Goal: Information Seeking & Learning: Check status

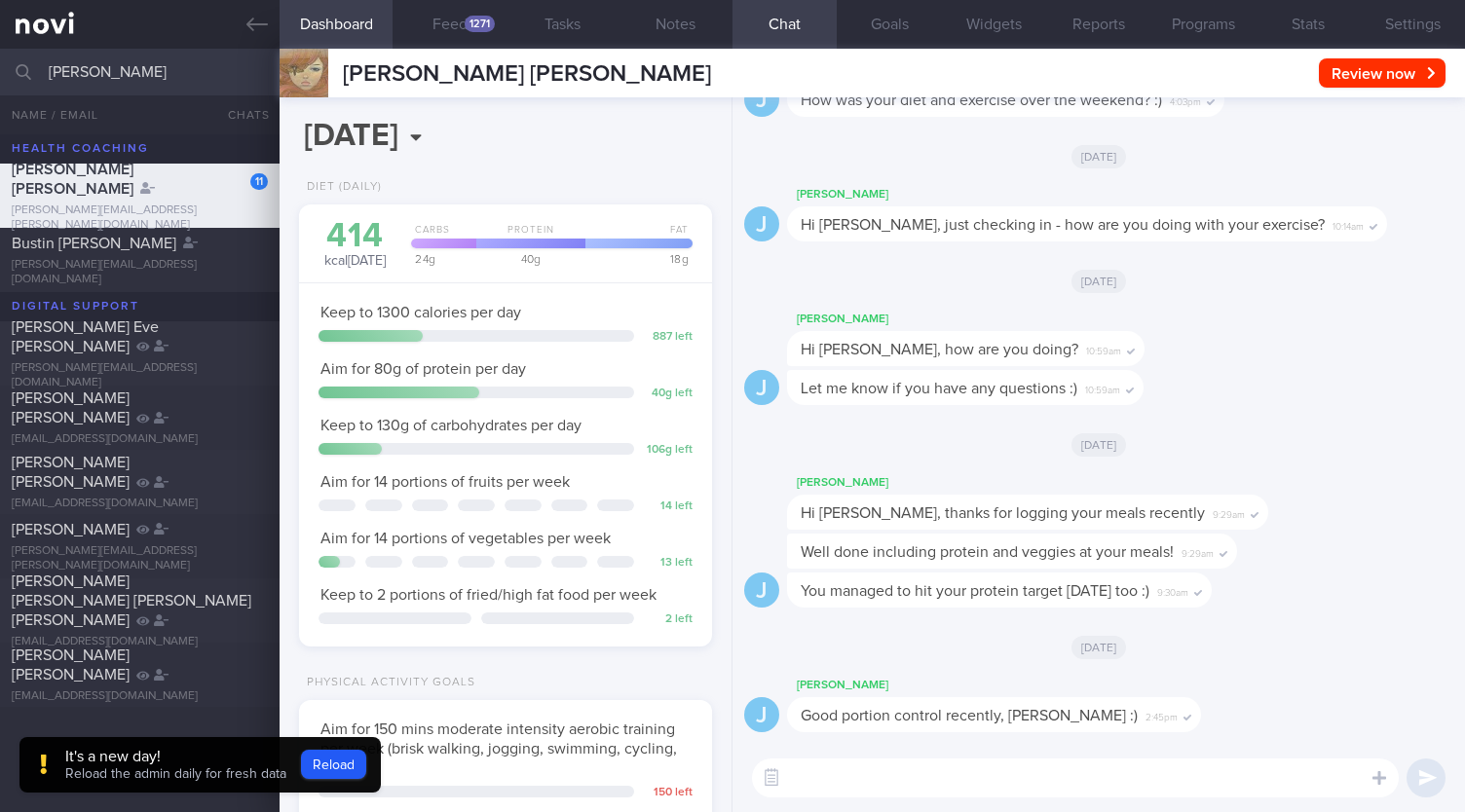
select select "8"
click at [775, 768] on icon "button" at bounding box center [771, 777] width 18 height 18
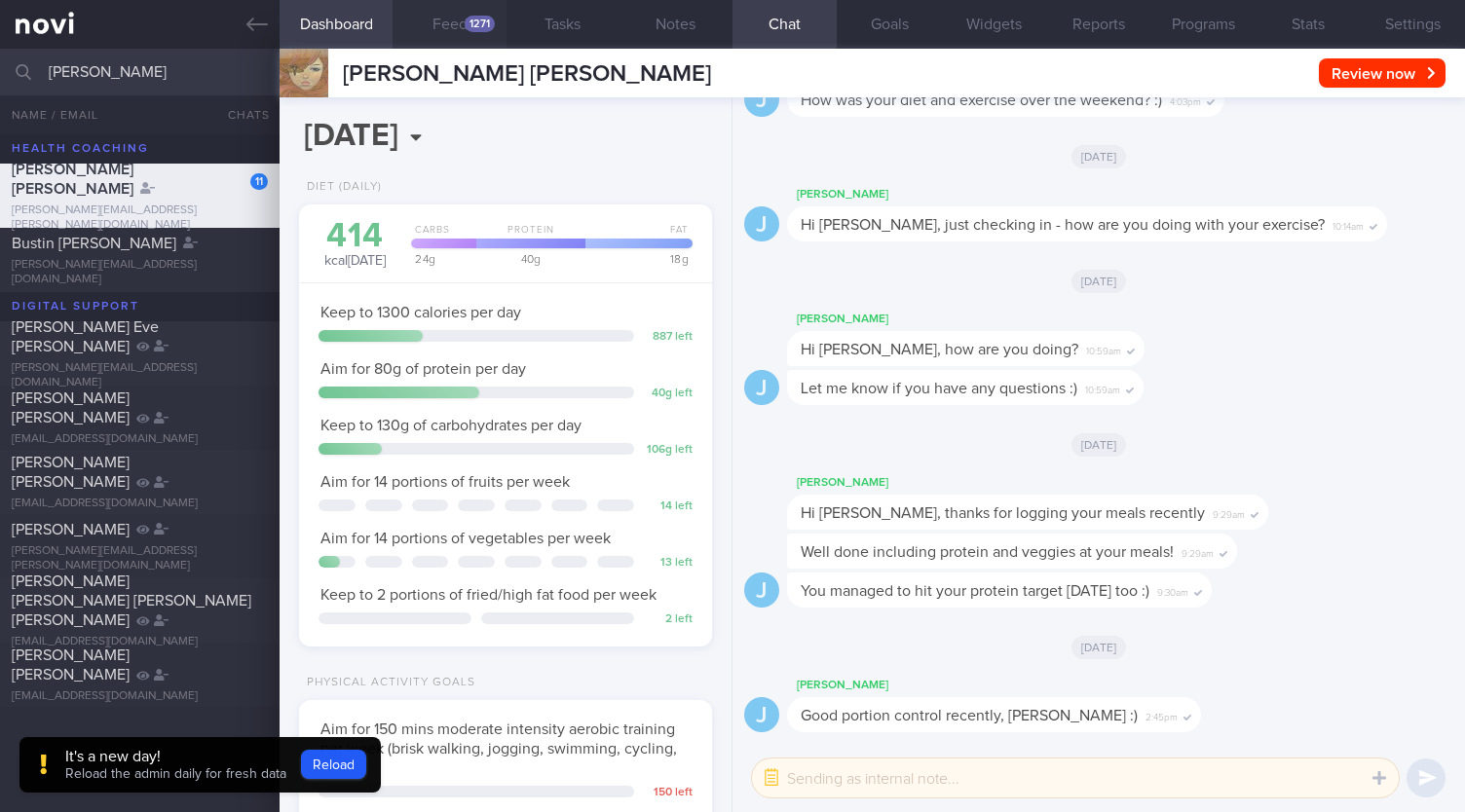
click at [464, 38] on button "Feed 1271" at bounding box center [449, 24] width 113 height 49
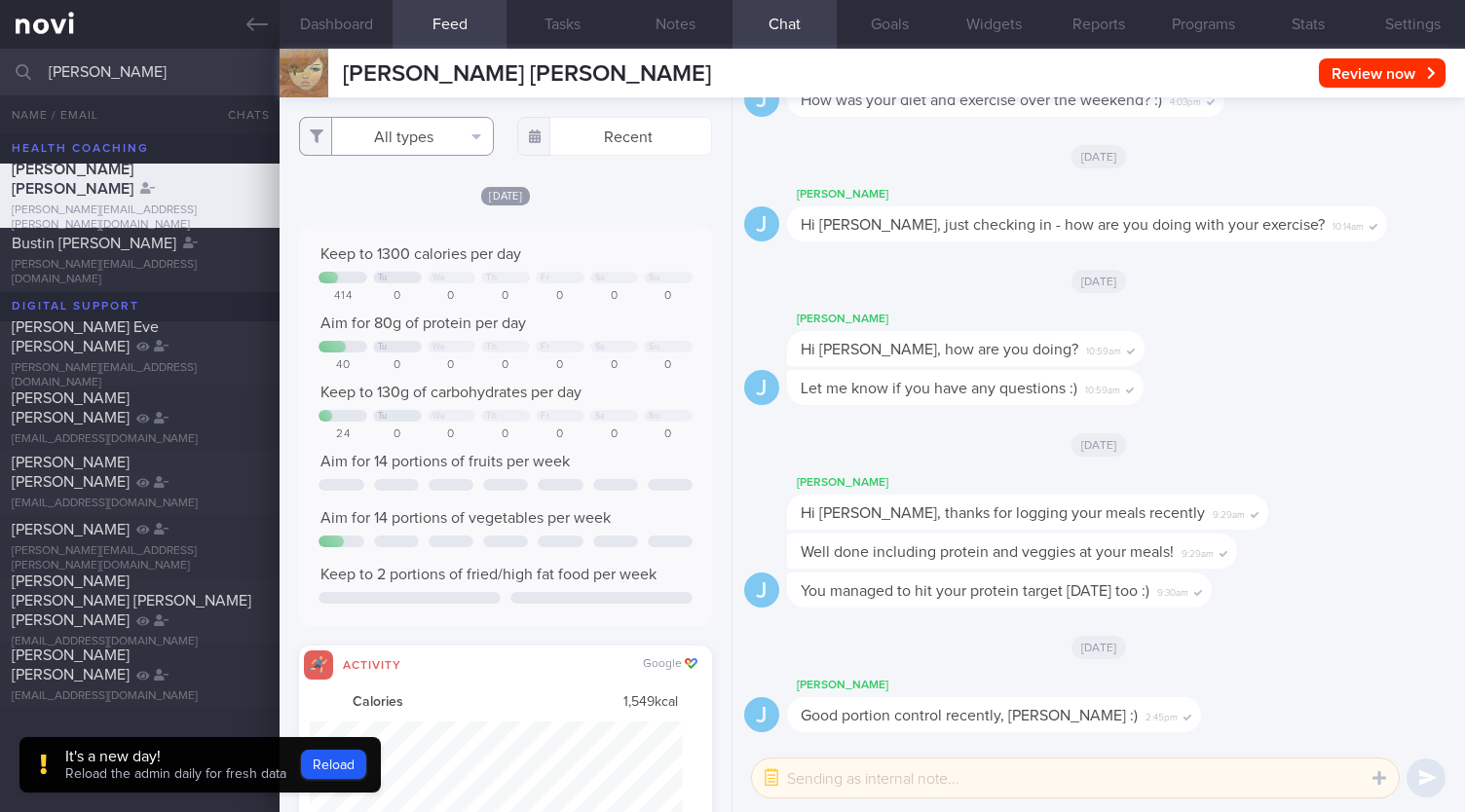
click at [415, 138] on button "All types" at bounding box center [396, 136] width 195 height 39
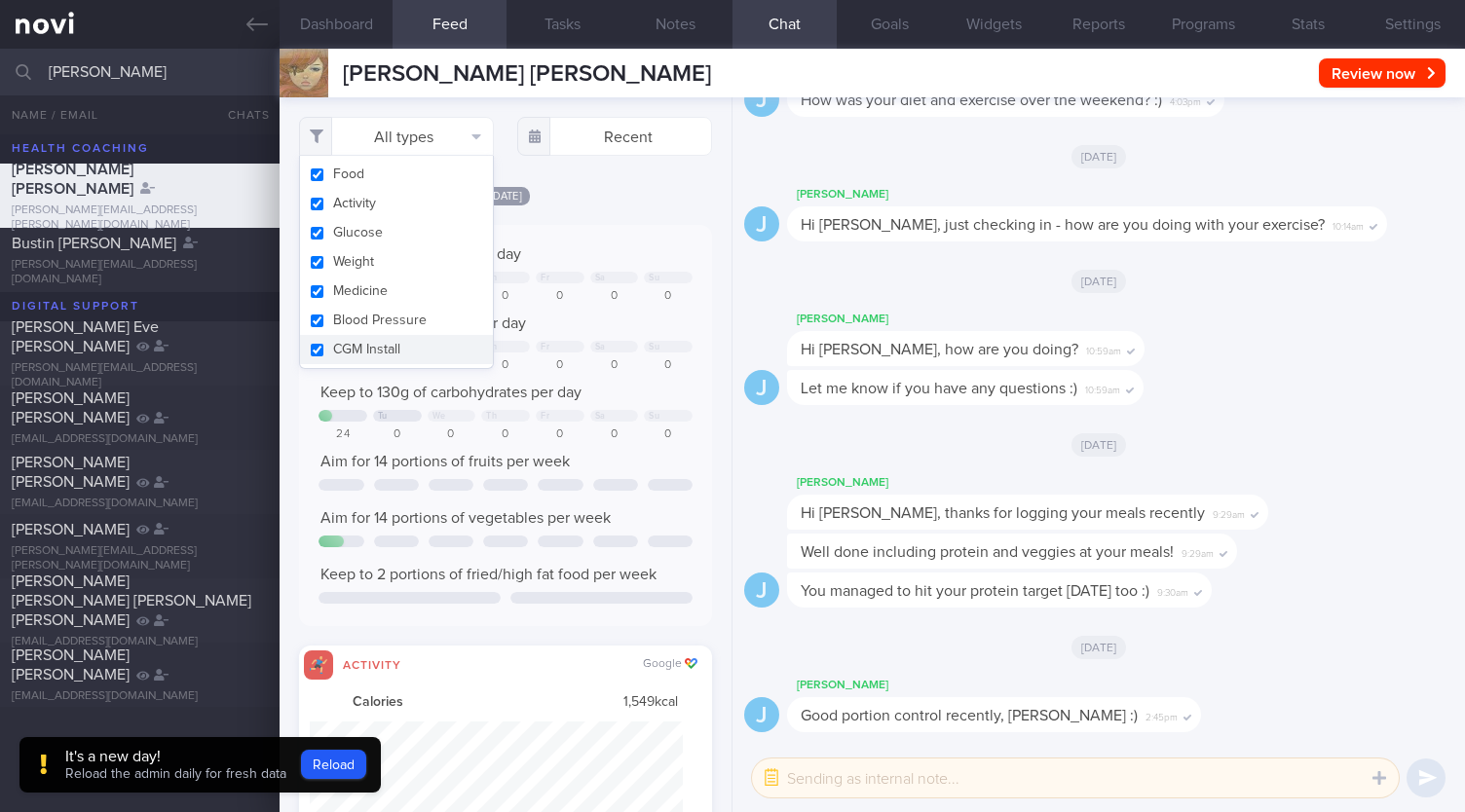
click at [378, 204] on button "Activity" at bounding box center [396, 203] width 193 height 29
checkbox input "false"
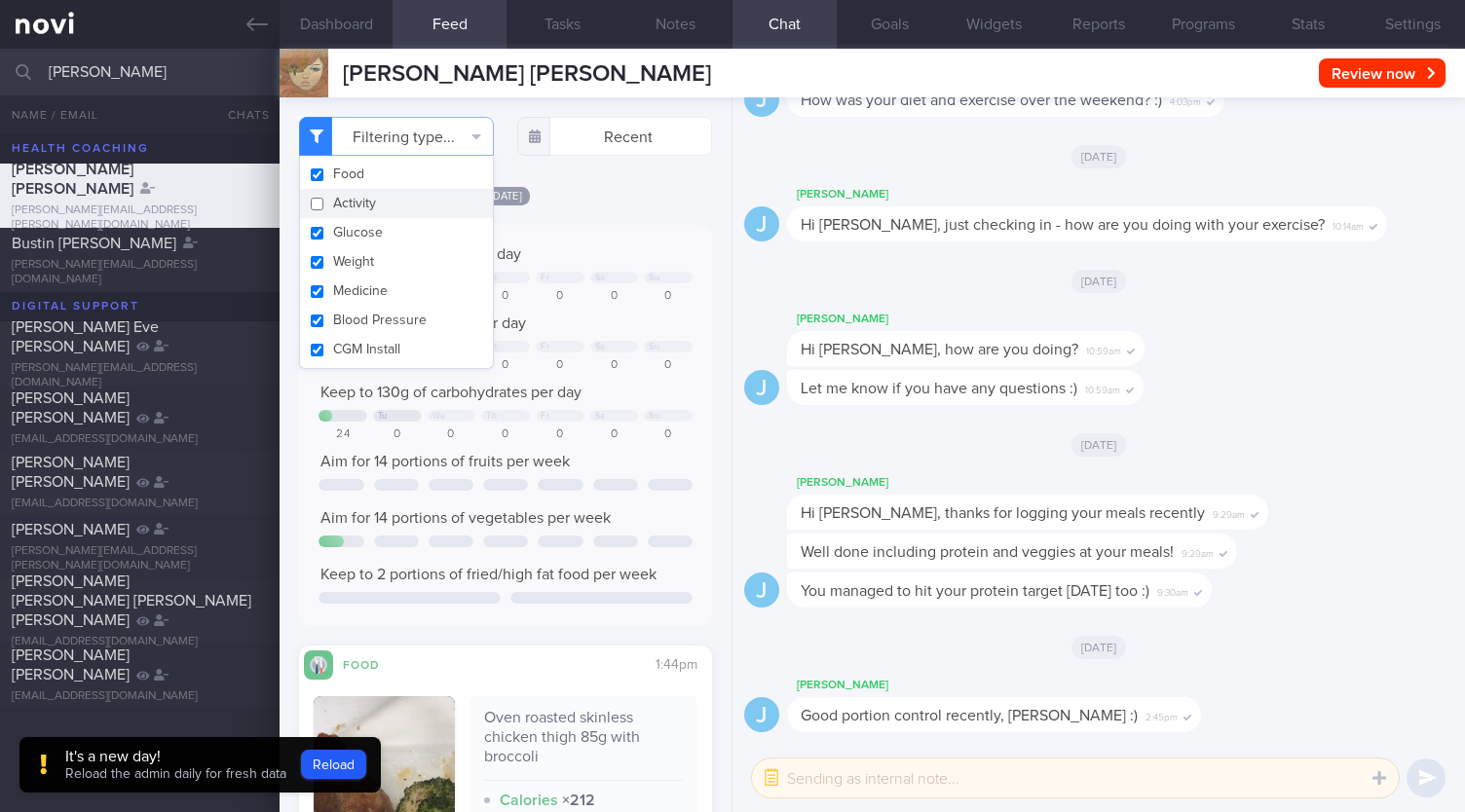
click at [608, 214] on div "Yesterday Keep to 1300 calories per day Tu We Th Fr Sa Su 414 0 0 0 0 0 0 Aim f…" at bounding box center [505, 611] width 413 height 854
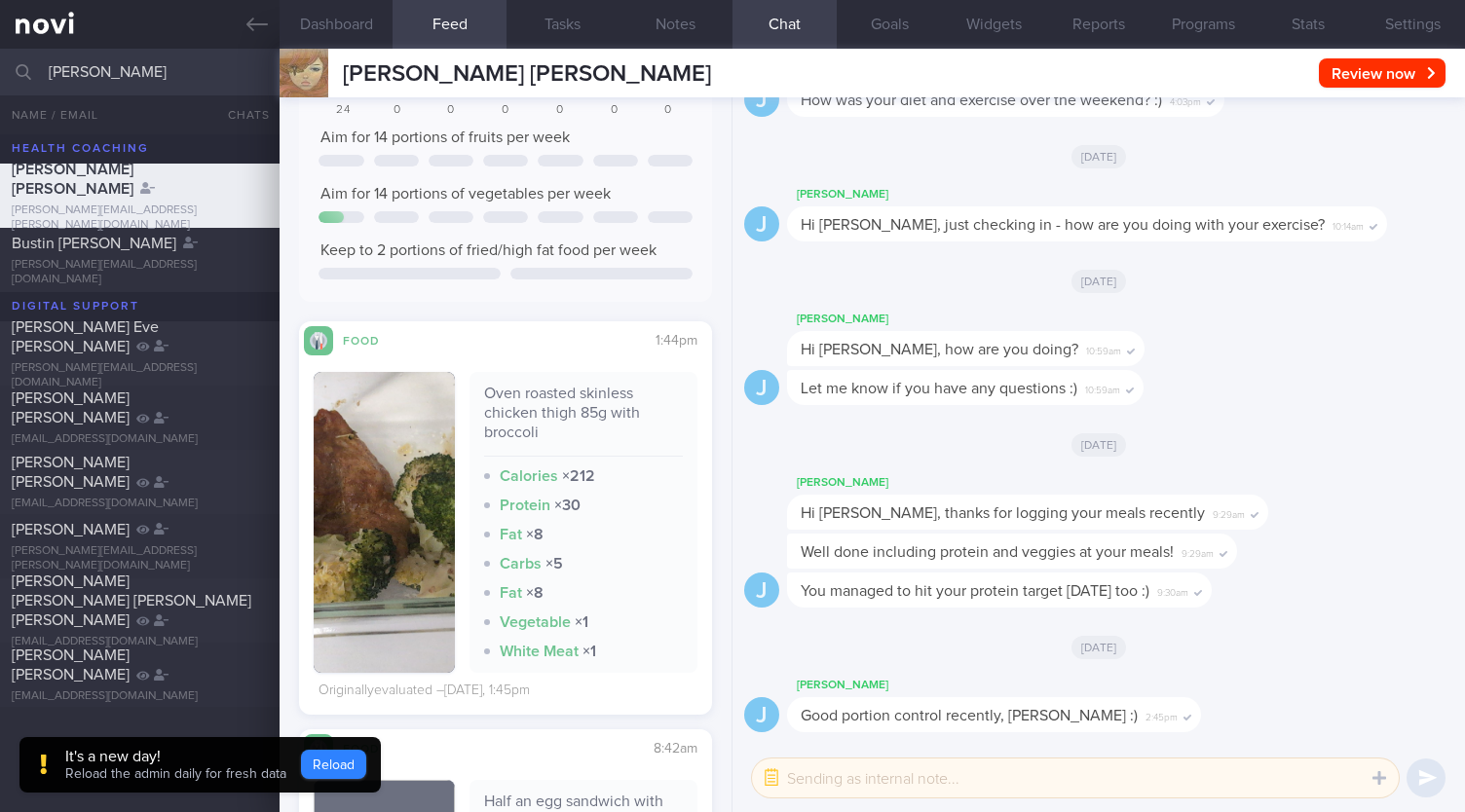
click at [301, 774] on button "Reload" at bounding box center [333, 763] width 65 height 29
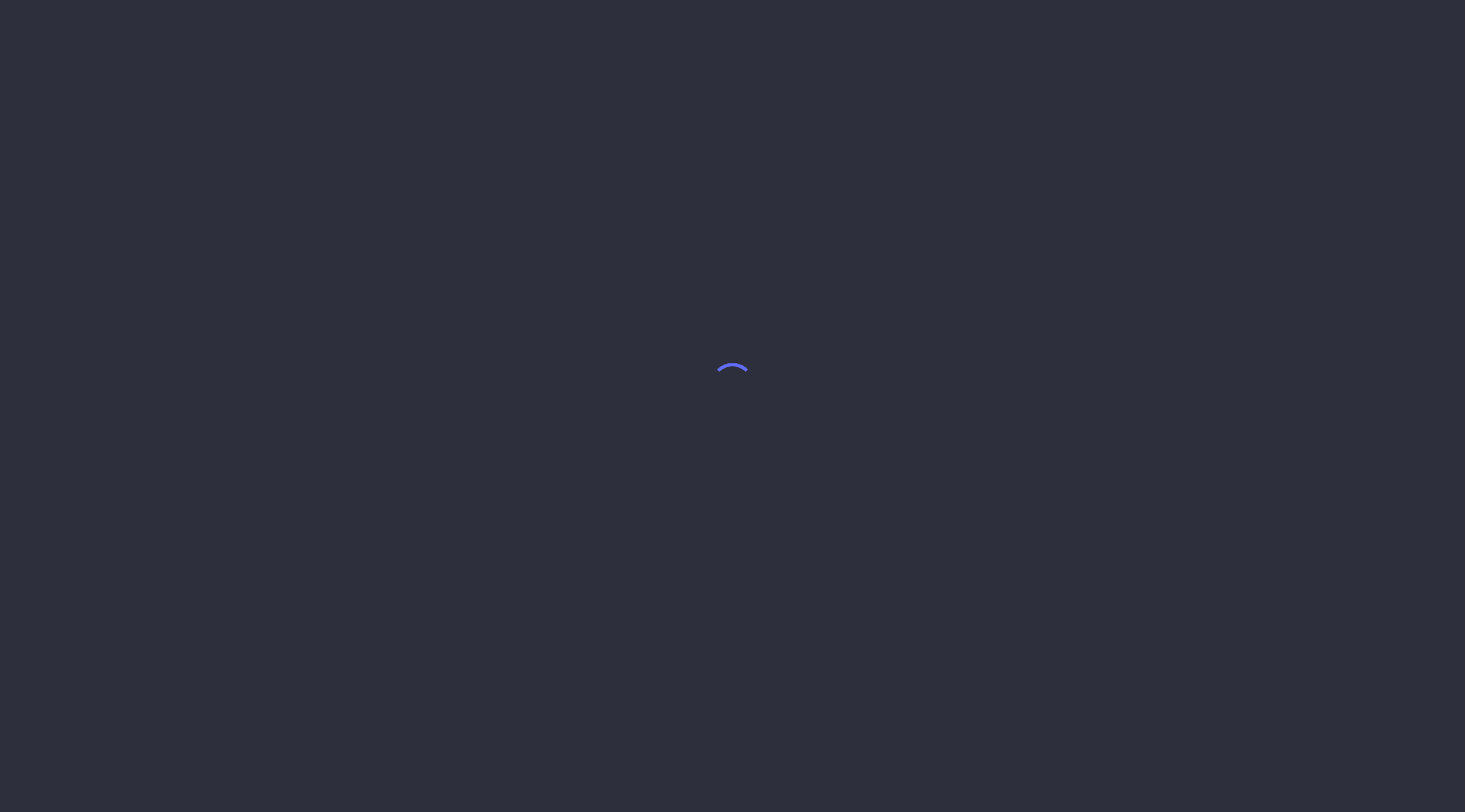
select select "8"
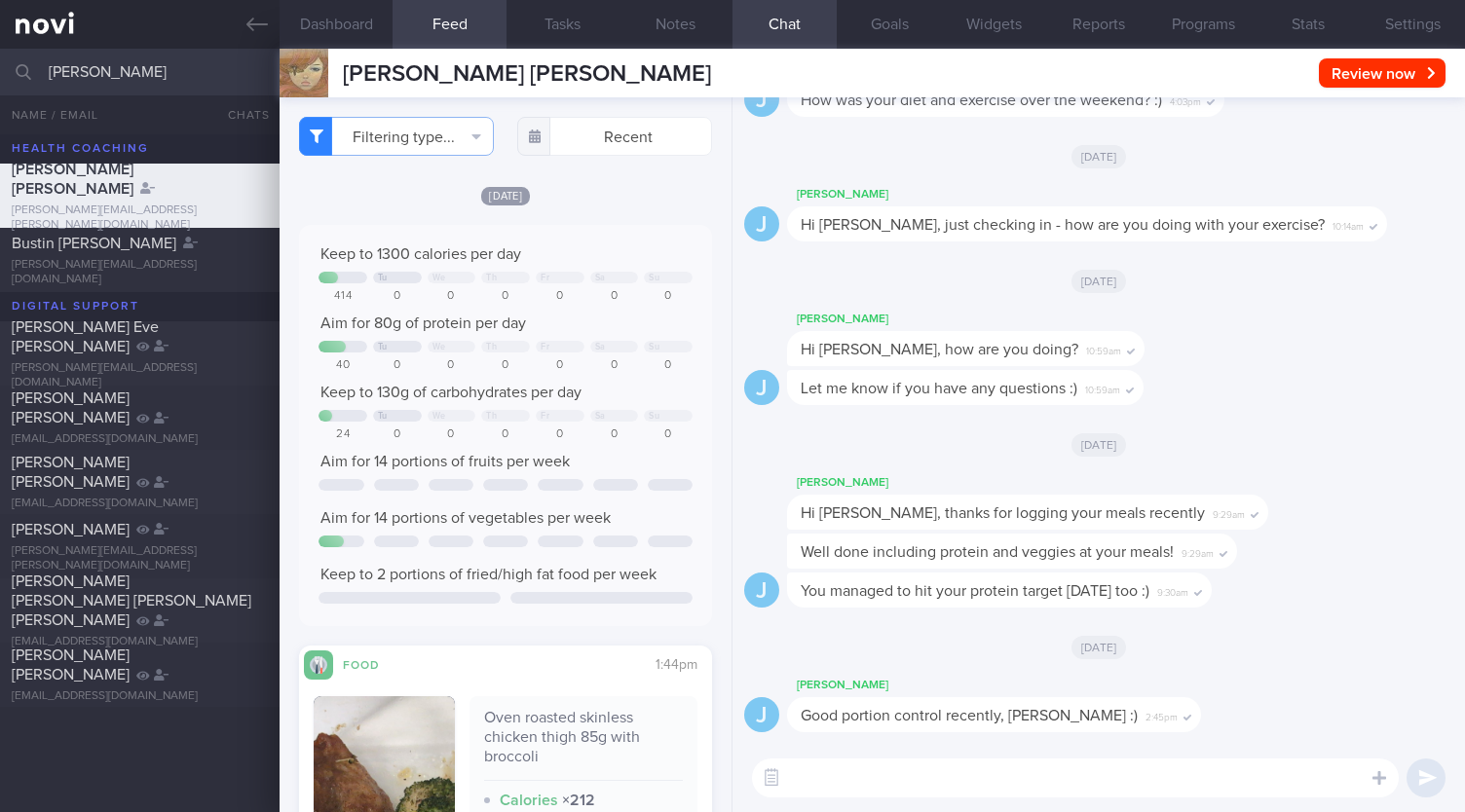
click at [184, 81] on input "[PERSON_NAME]" at bounding box center [732, 72] width 1465 height 47
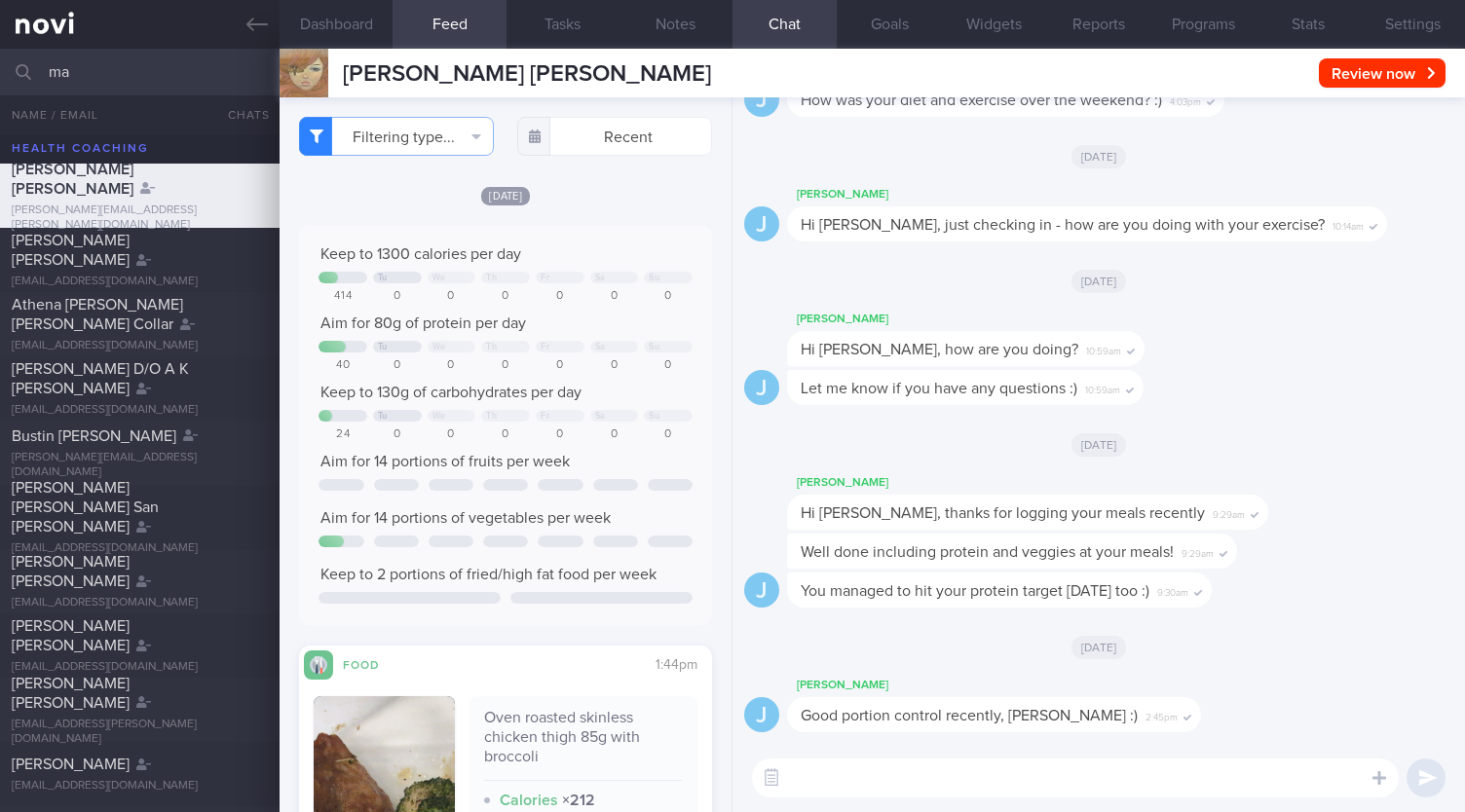
type input "m"
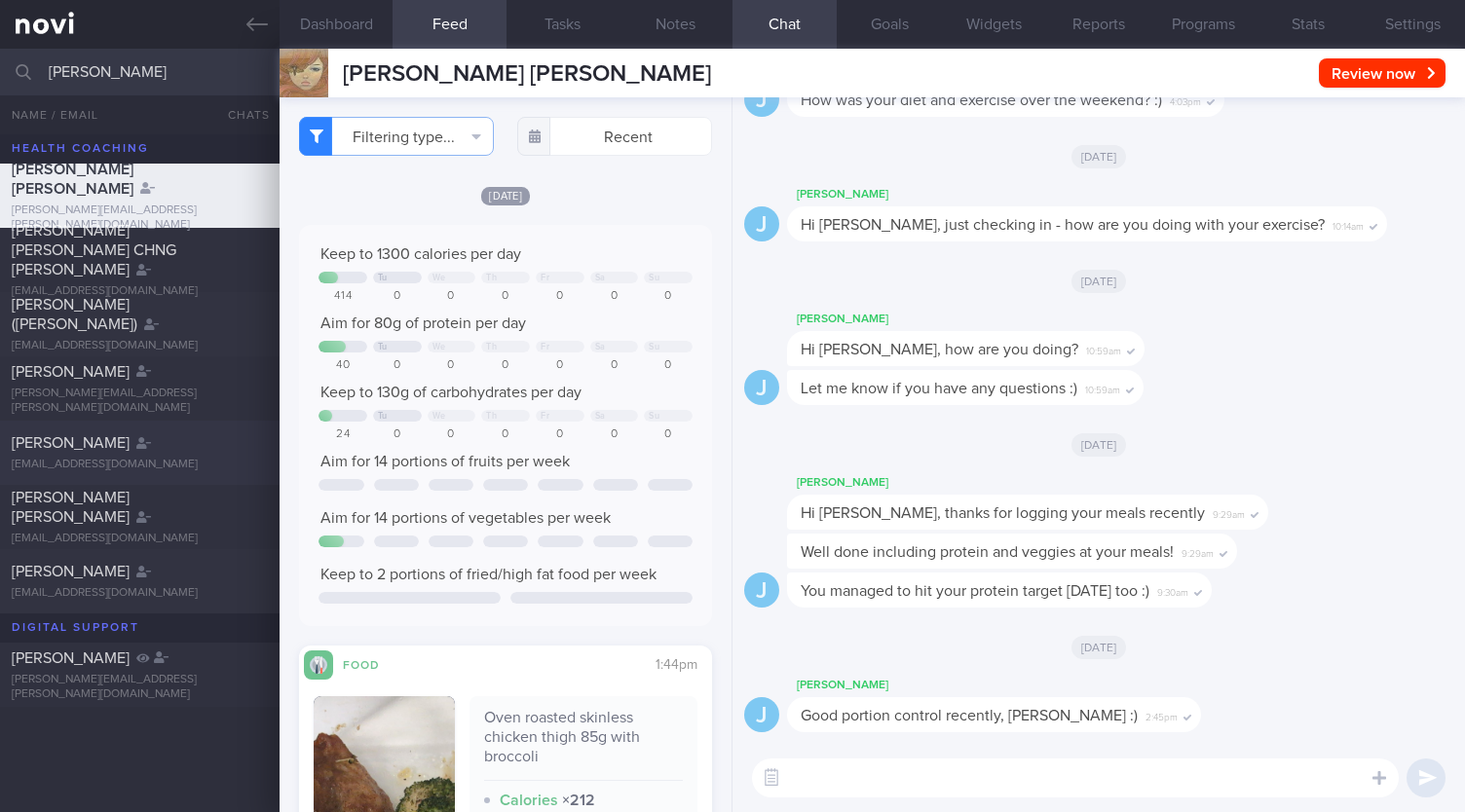
type input "[PERSON_NAME]"
click at [108, 459] on div "[EMAIL_ADDRESS][DOMAIN_NAME]" at bounding box center [140, 464] width 256 height 15
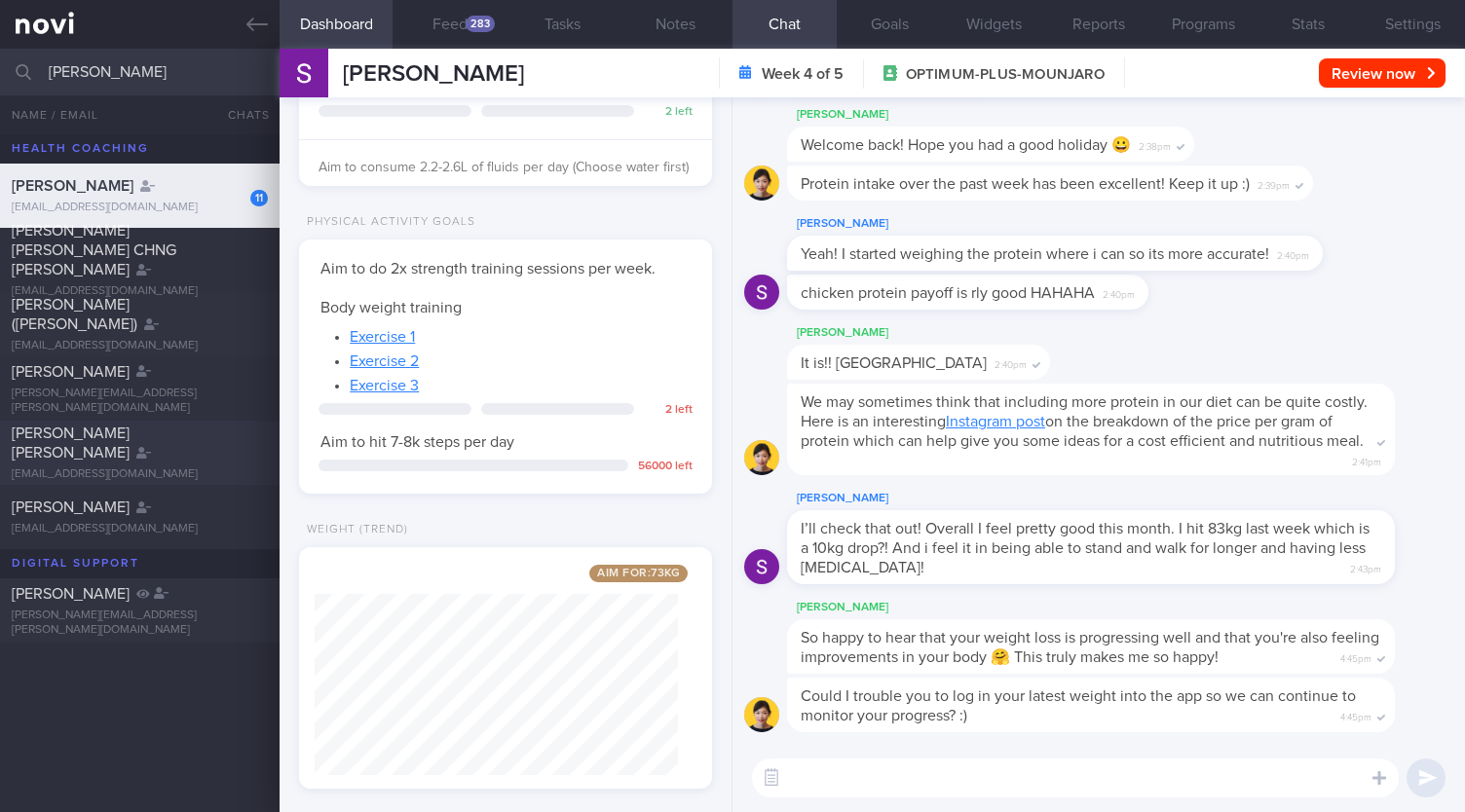
scroll to position [451, 0]
click at [472, 24] on div "283" at bounding box center [480, 24] width 29 height 17
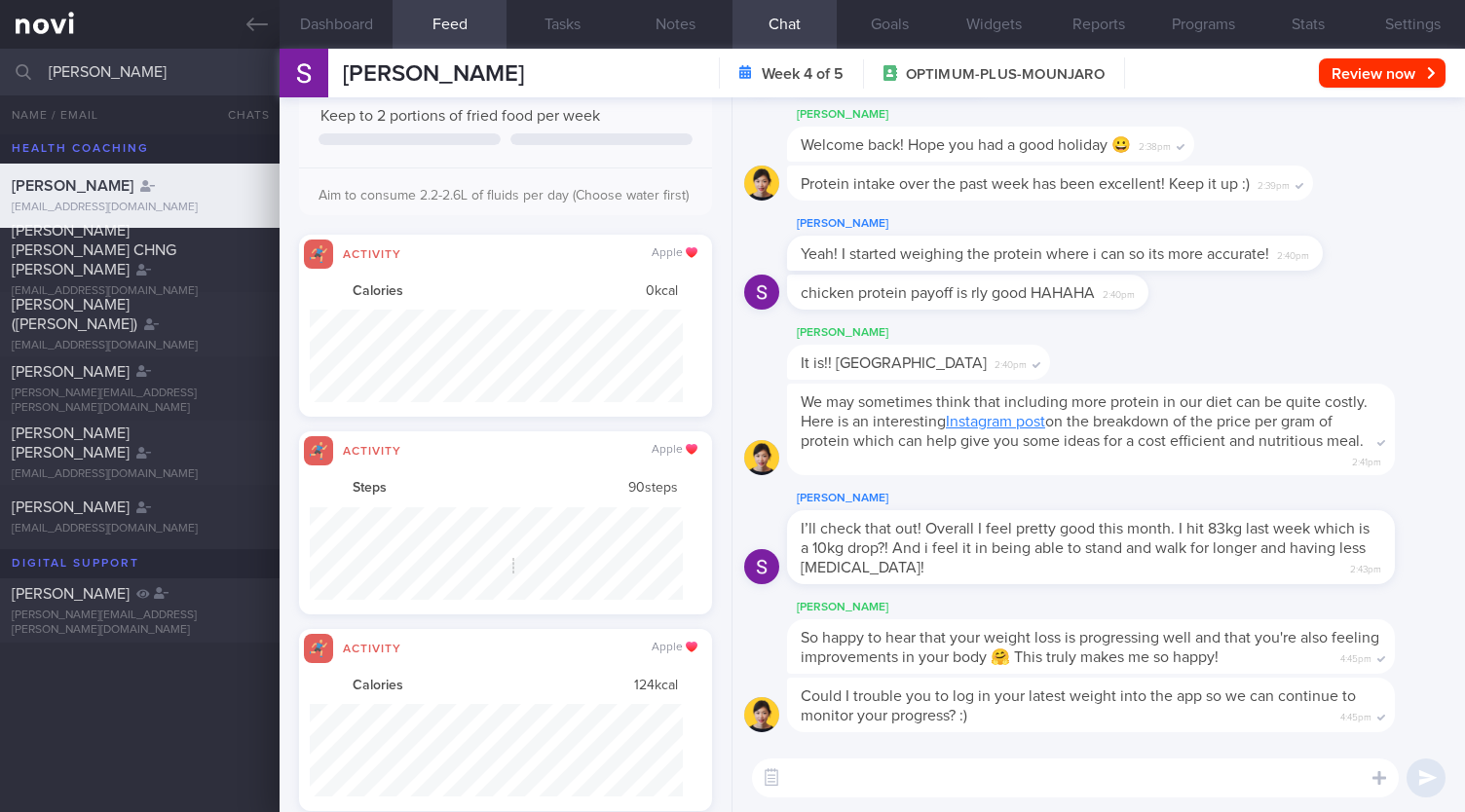
scroll to position [92, 372]
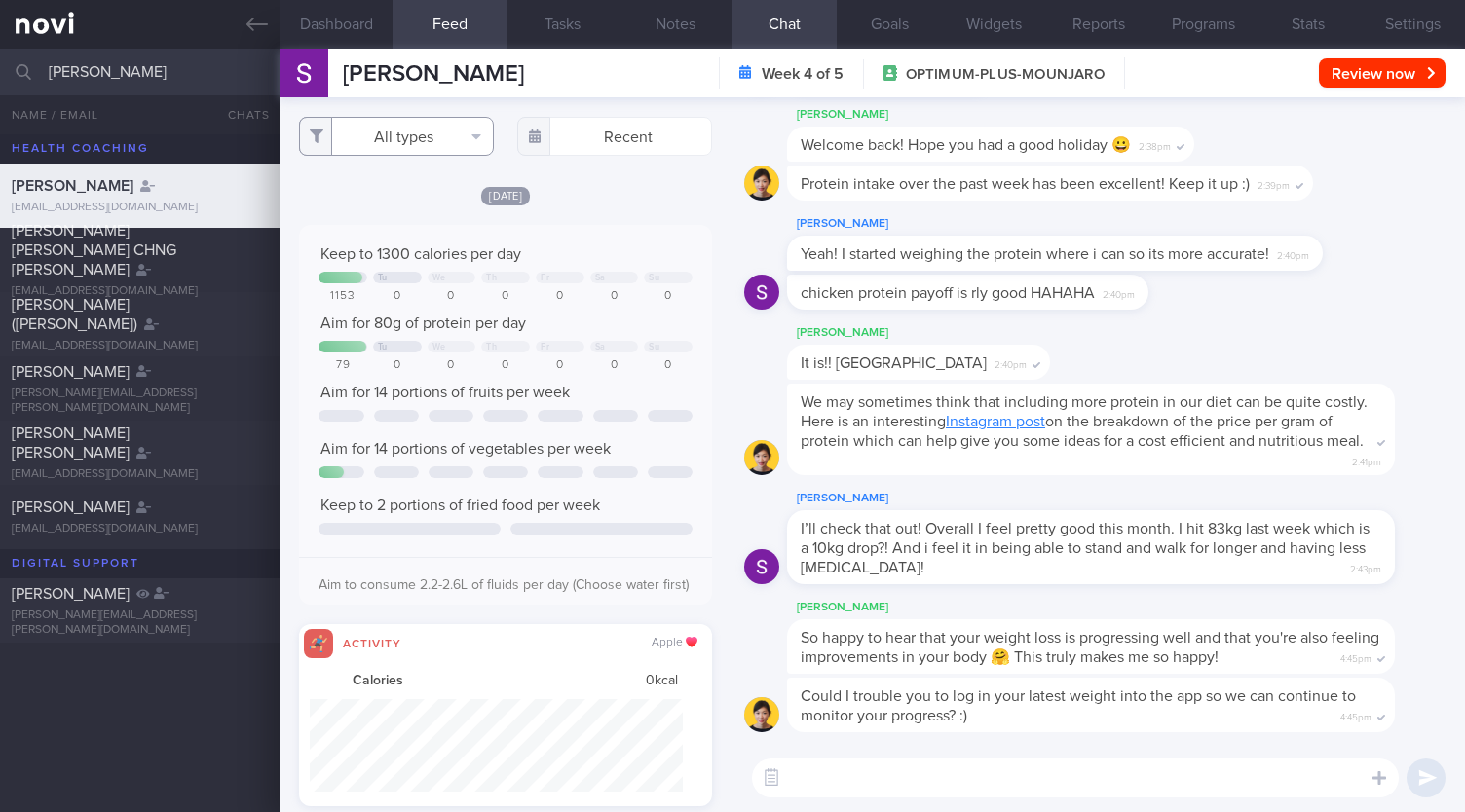
click at [468, 130] on button "All types" at bounding box center [396, 136] width 195 height 39
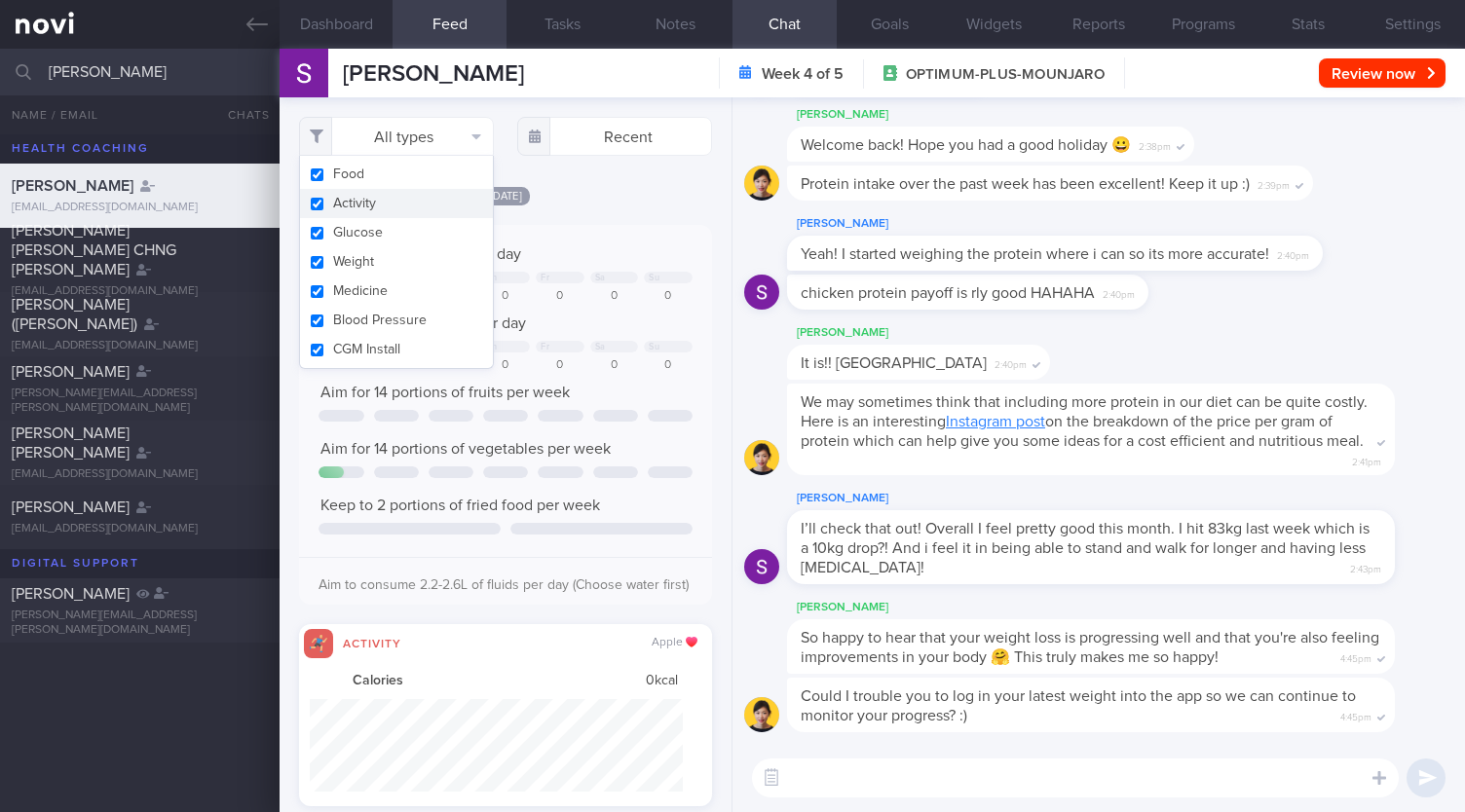
click at [418, 200] on button "Activity" at bounding box center [396, 203] width 193 height 29
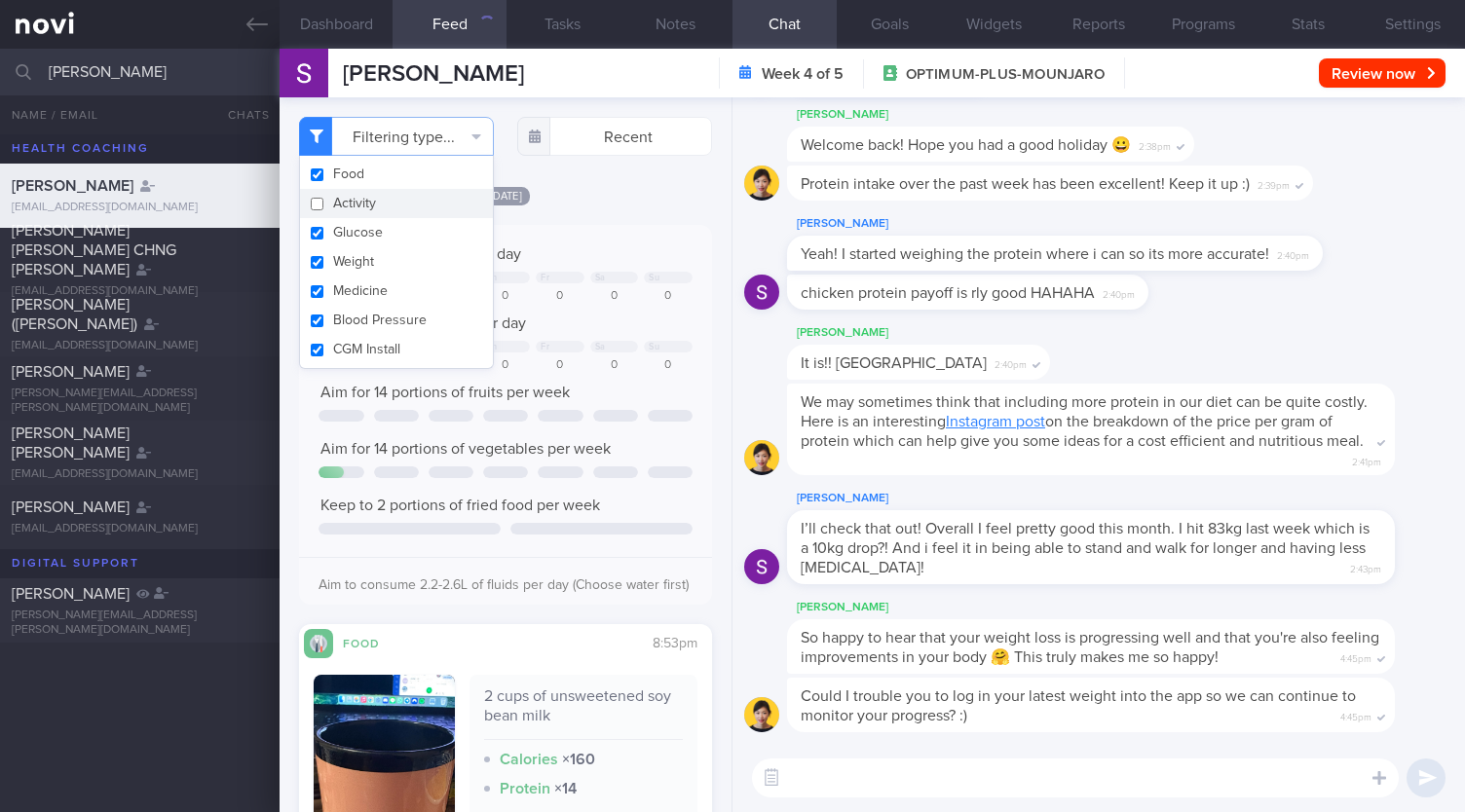
checkbox input "false"
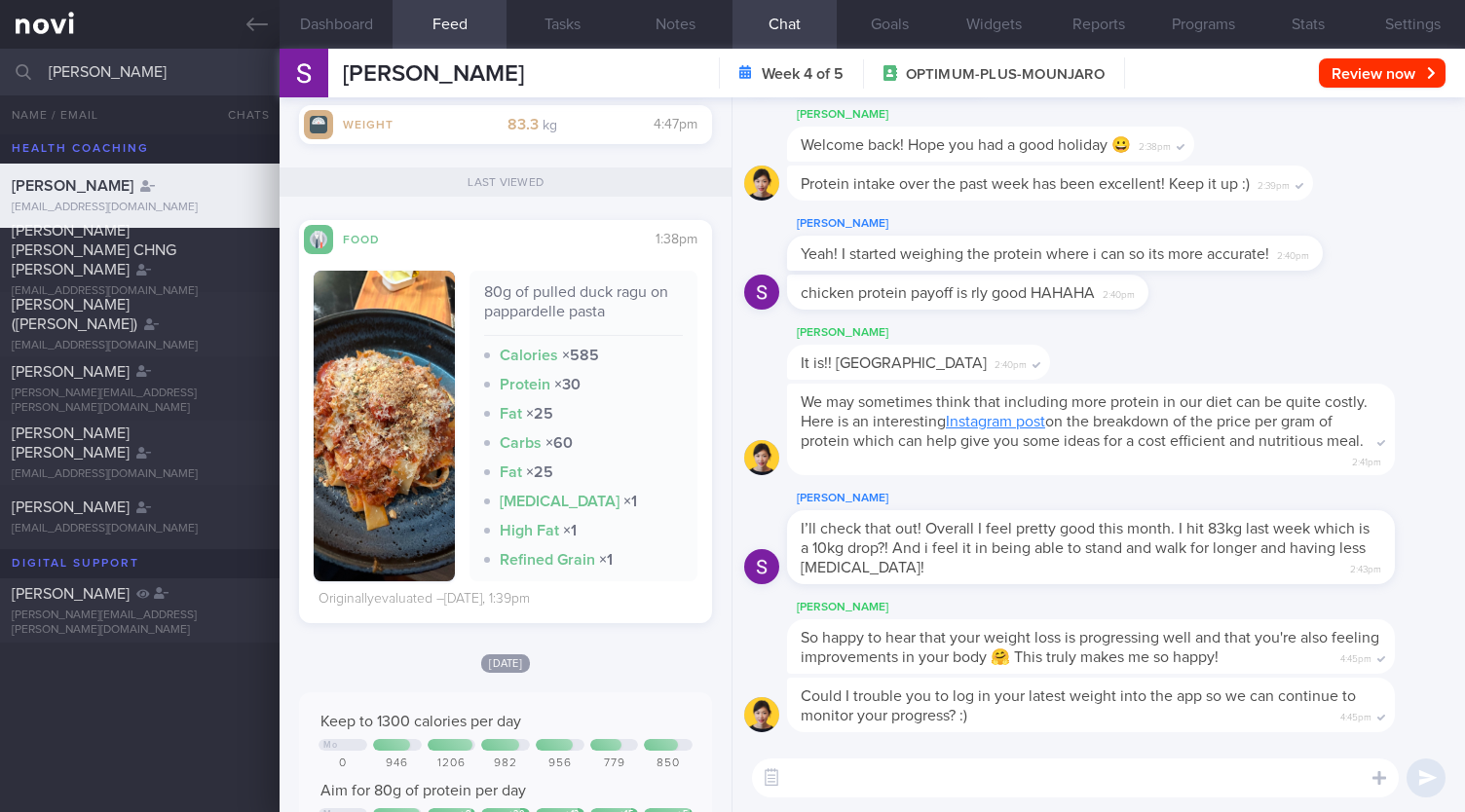
checkbox input "true"
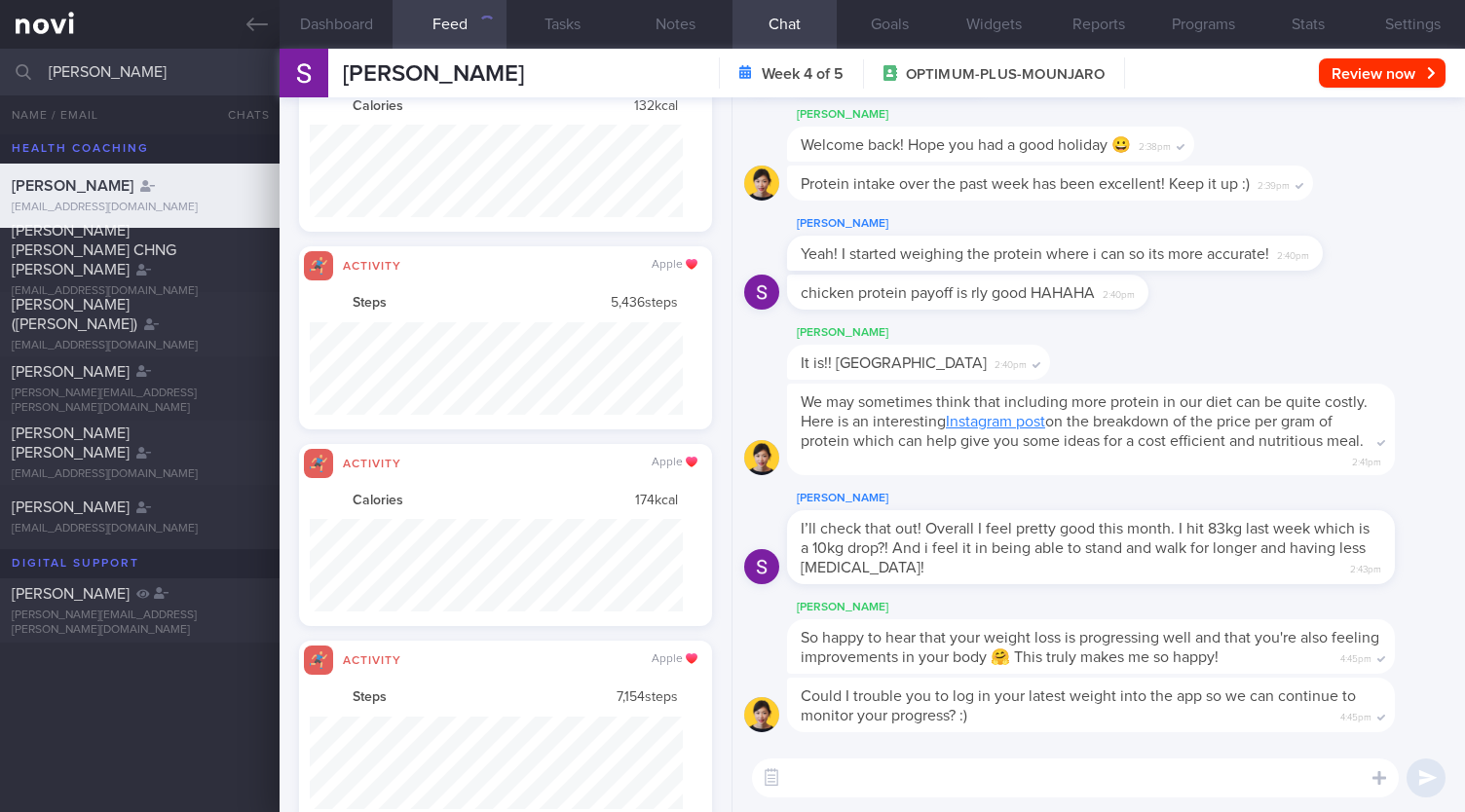
scroll to position [92, 372]
drag, startPoint x: 146, startPoint y: 67, endPoint x: 0, endPoint y: 56, distance: 146.4
click at [0, 56] on input "[PERSON_NAME]" at bounding box center [732, 72] width 1465 height 47
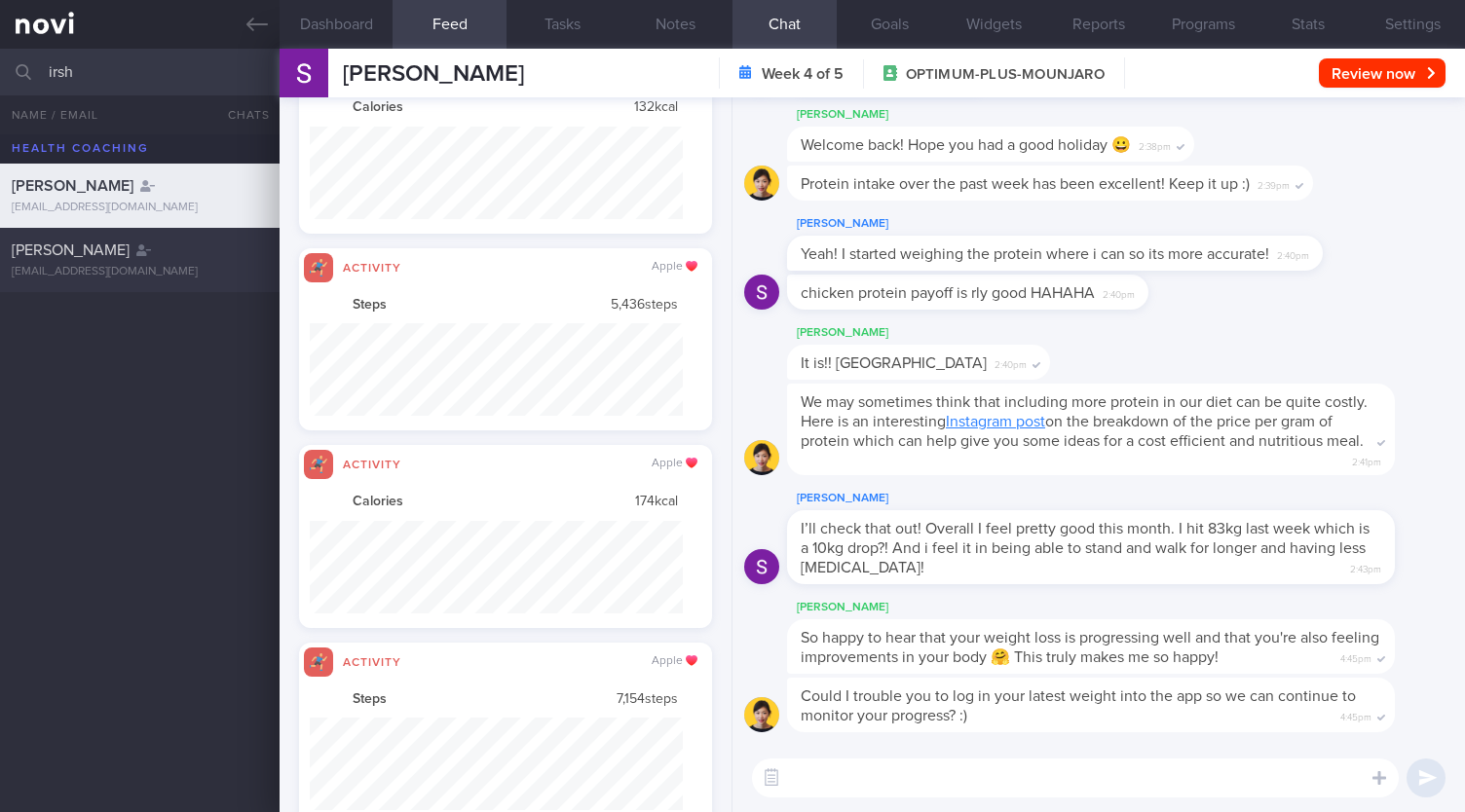
type input "irsh"
drag, startPoint x: 119, startPoint y: 263, endPoint x: 1112, endPoint y: 561, distance: 1036.8
click at [119, 262] on div "[PERSON_NAME] [EMAIL_ADDRESS][DOMAIN_NAME]" at bounding box center [140, 260] width 280 height 39
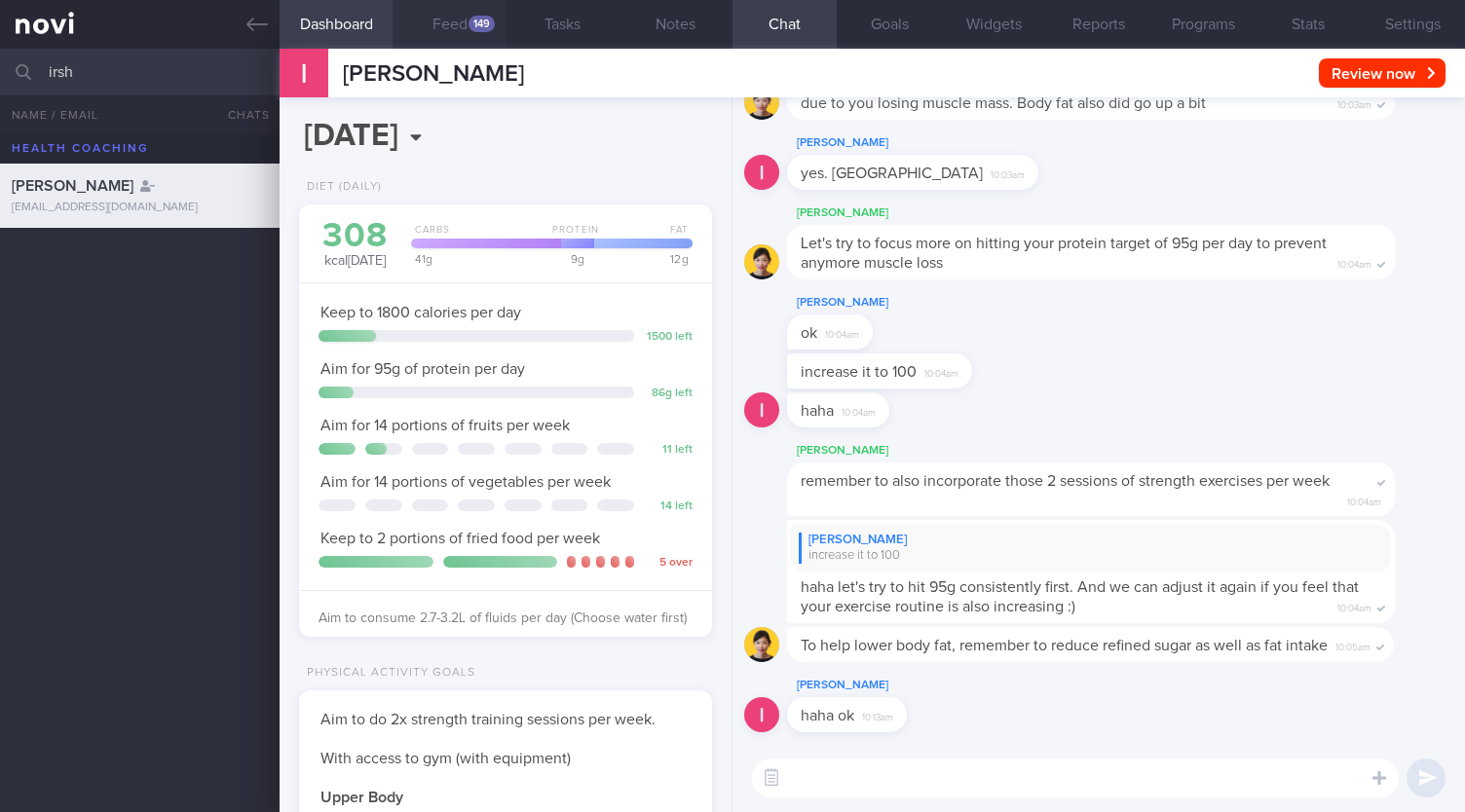
click at [464, 22] on button "Feed 149" at bounding box center [449, 24] width 113 height 49
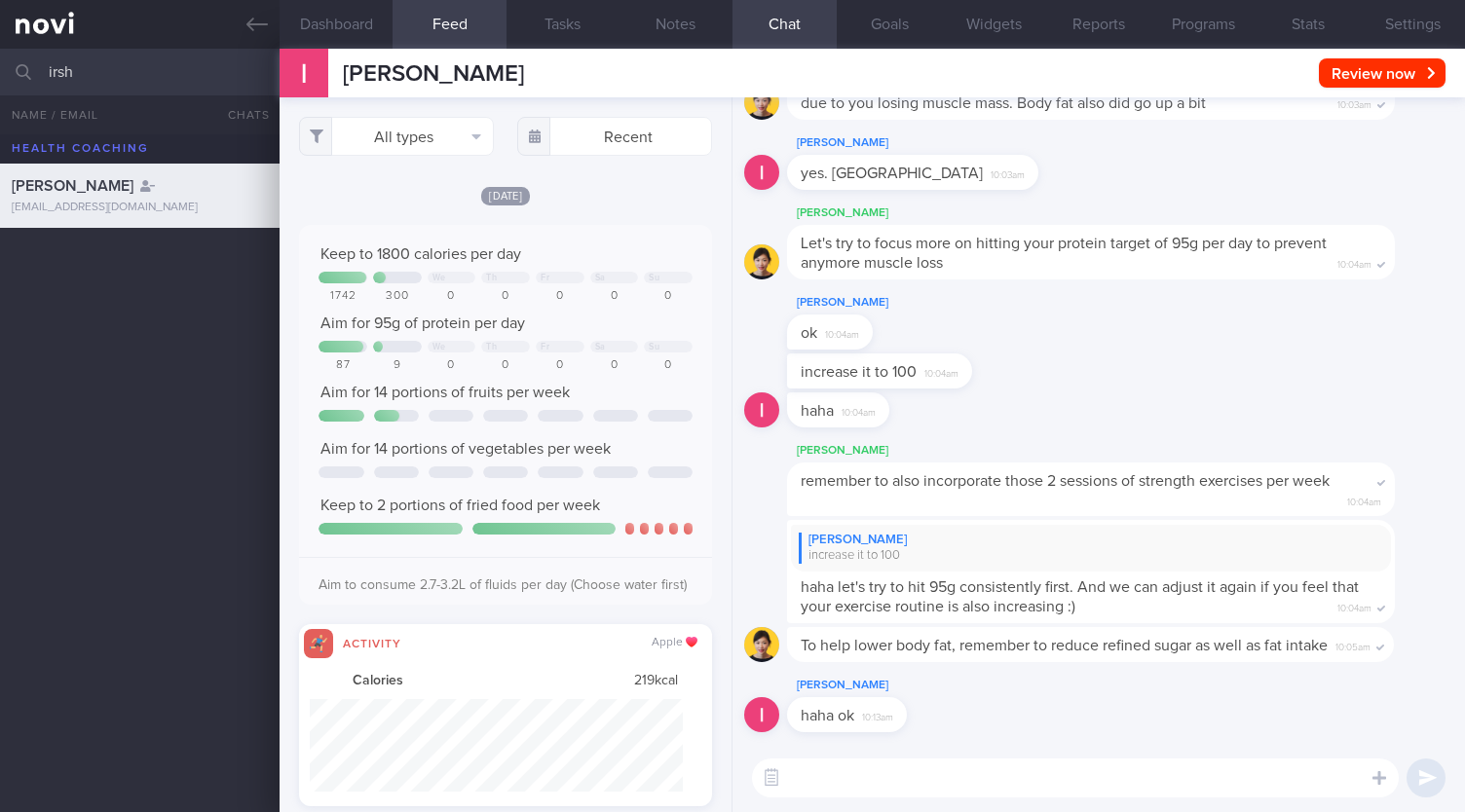
scroll to position [92, 372]
click at [429, 145] on button "All types" at bounding box center [396, 136] width 195 height 39
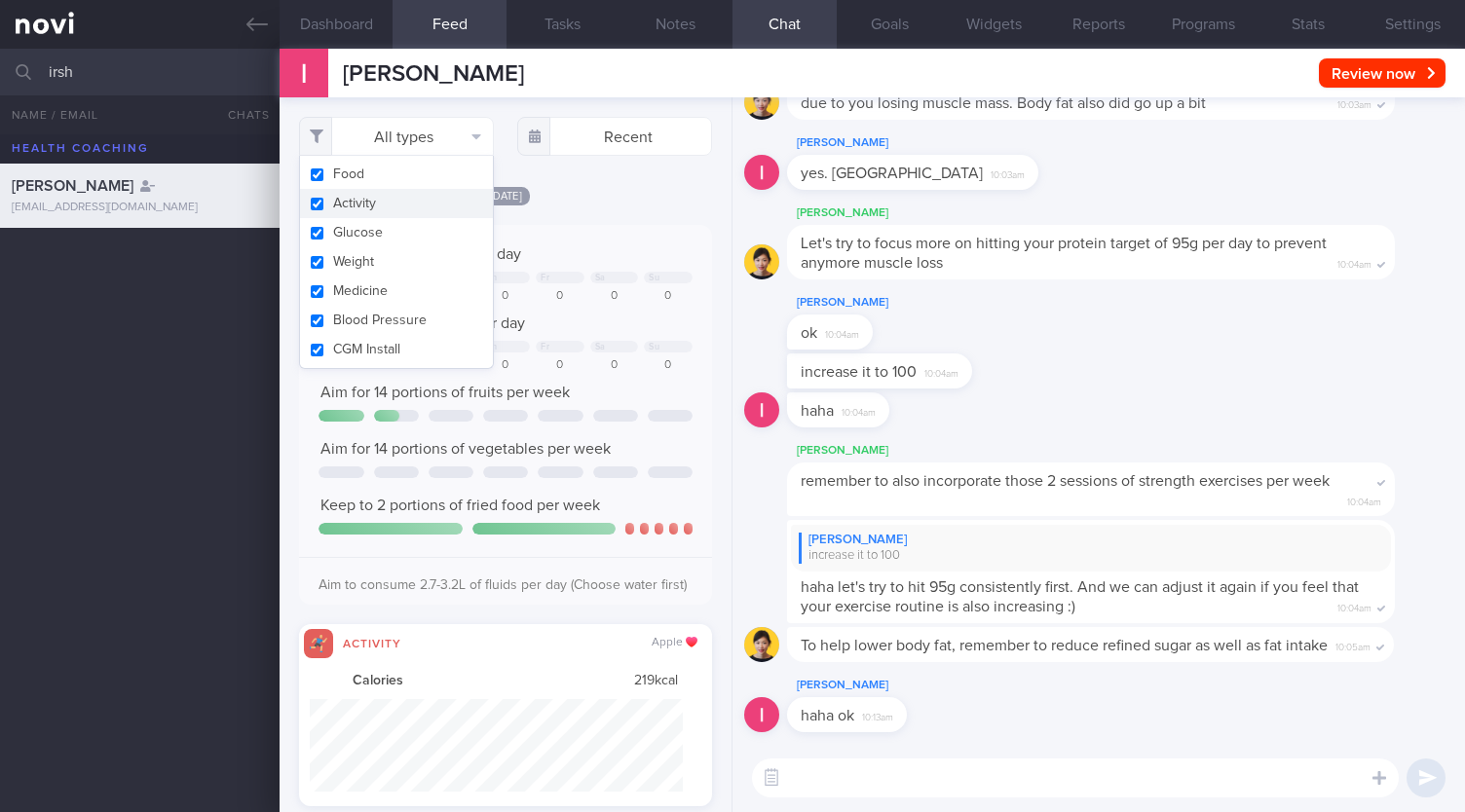
click at [418, 205] on button "Activity" at bounding box center [396, 203] width 193 height 29
checkbox input "false"
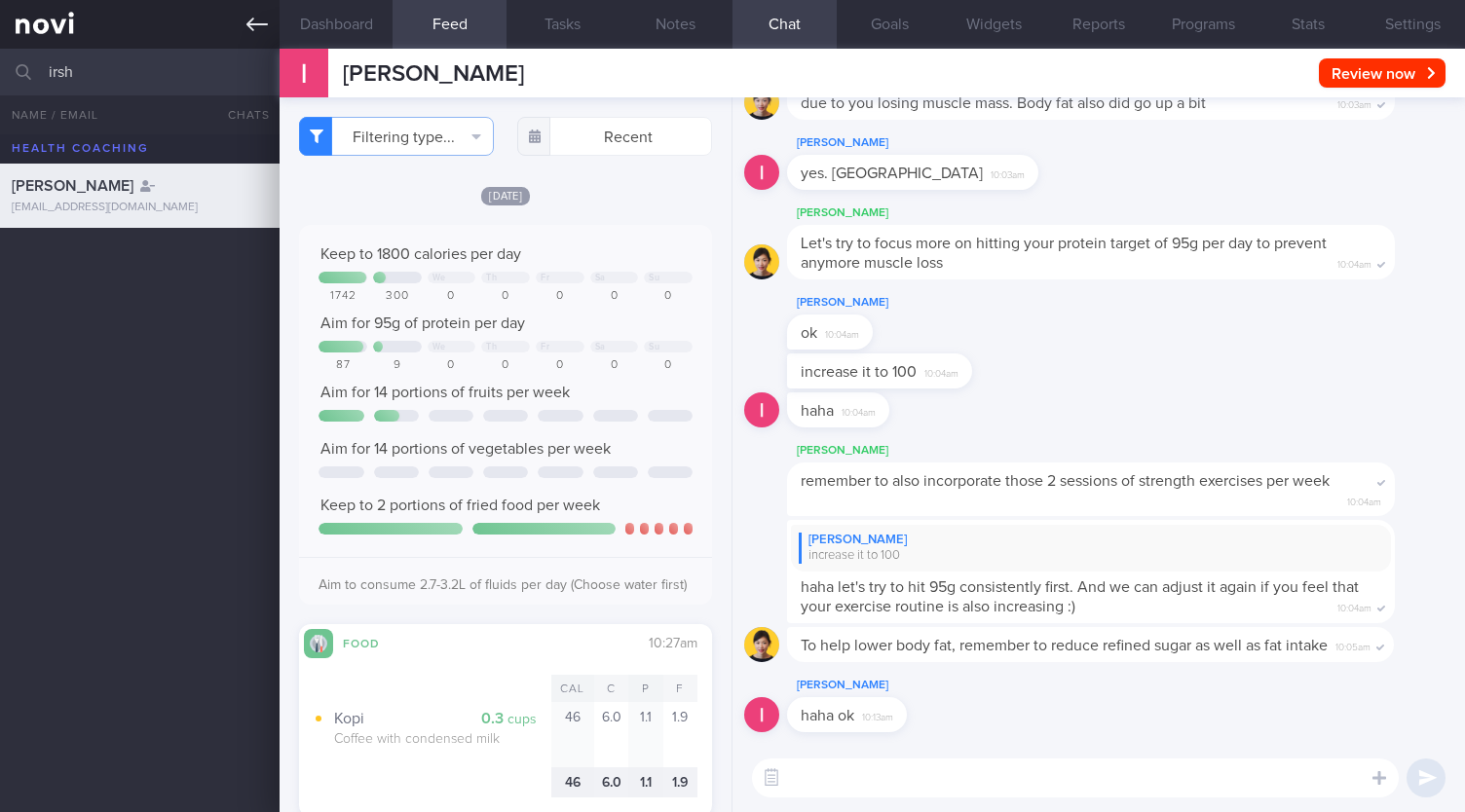
drag, startPoint x: 121, startPoint y: 61, endPoint x: 0, endPoint y: 38, distance: 123.2
click at [0, 38] on div "Patients New Users Coaches [GEOGRAPHIC_DATA] All active patients Assigned patie…" at bounding box center [732, 406] width 1465 height 812
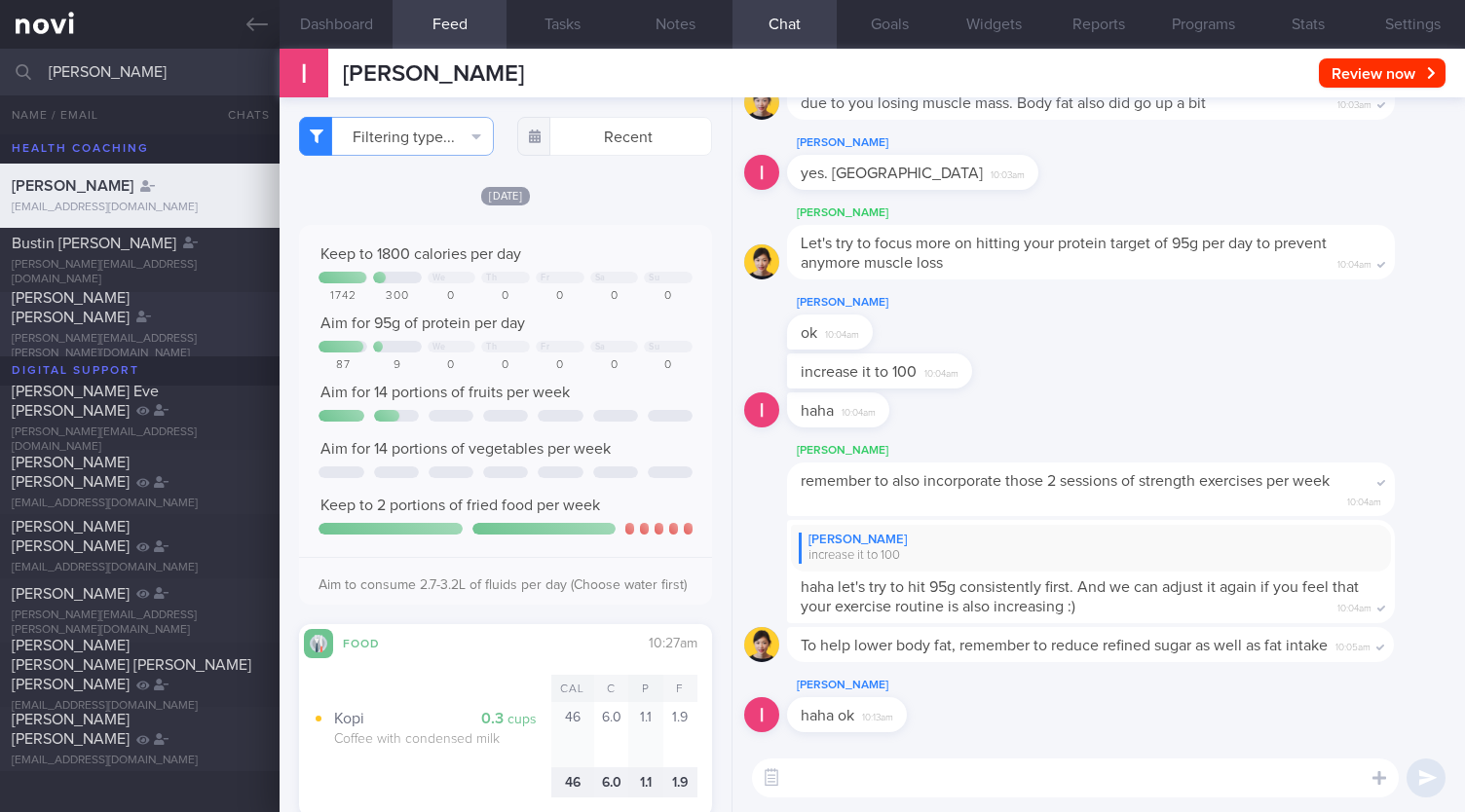
type input "[PERSON_NAME]"
click at [134, 332] on div "[PERSON_NAME][EMAIL_ADDRESS][PERSON_NAME][DOMAIN_NAME]" at bounding box center [140, 346] width 256 height 29
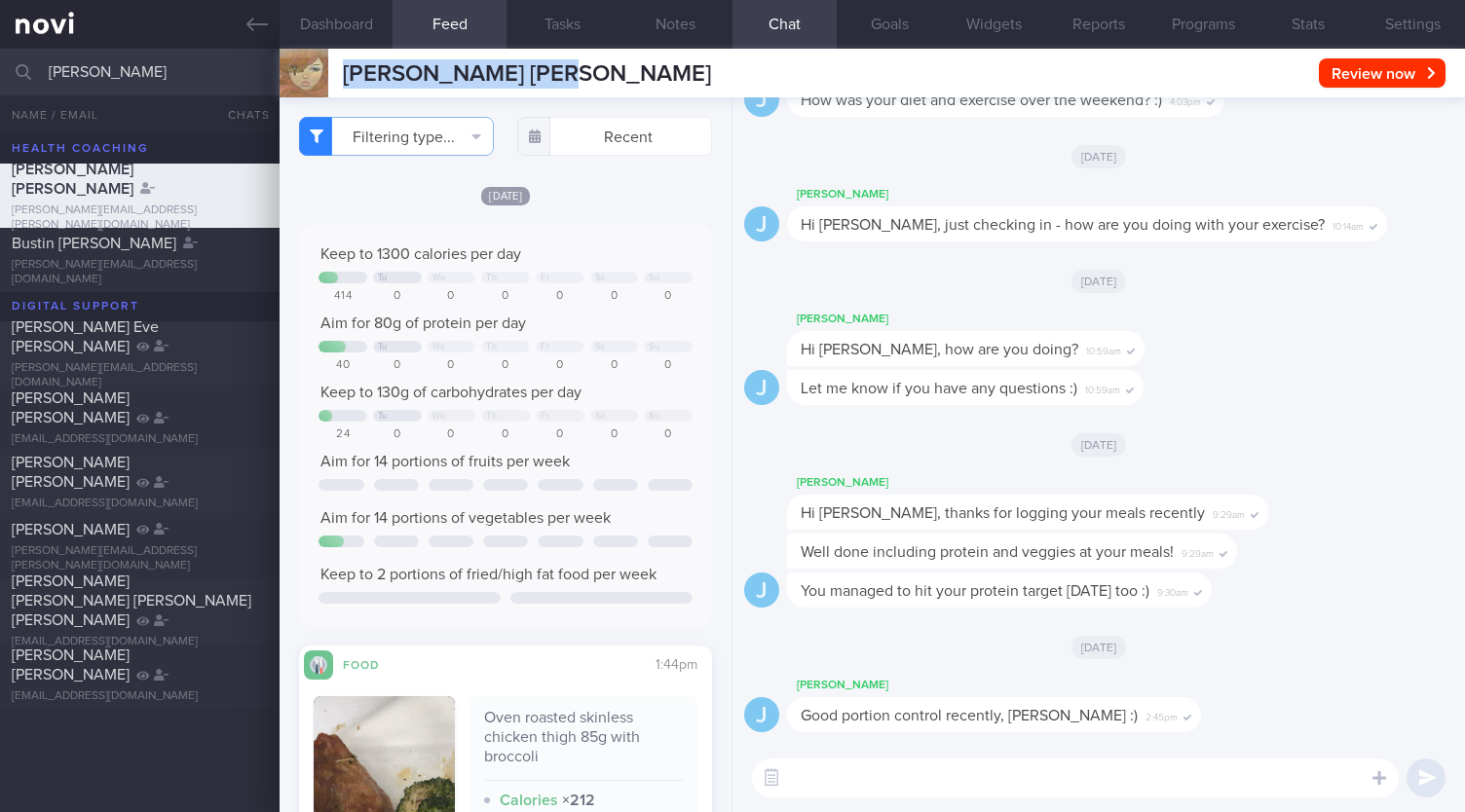
drag, startPoint x: 573, startPoint y: 72, endPoint x: 333, endPoint y: 79, distance: 240.1
click at [333, 79] on div "[PERSON_NAME] [PERSON_NAME] [PERSON_NAME] [PERSON_NAME][EMAIL_ADDRESS][PERSON_N…" at bounding box center [872, 73] width 1185 height 49
